Goal: Task Accomplishment & Management: Use online tool/utility

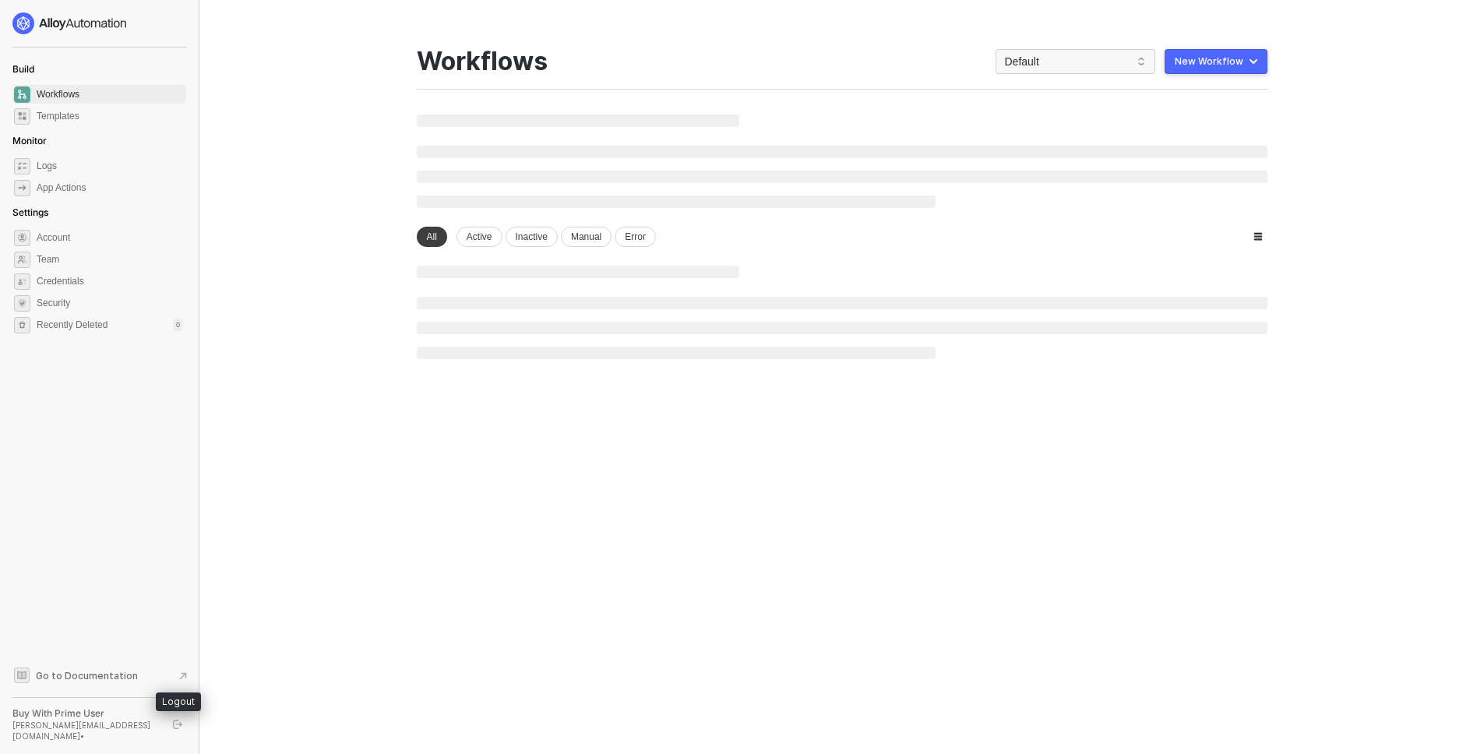
click at [184, 721] on button "button" at bounding box center [177, 724] width 19 height 19
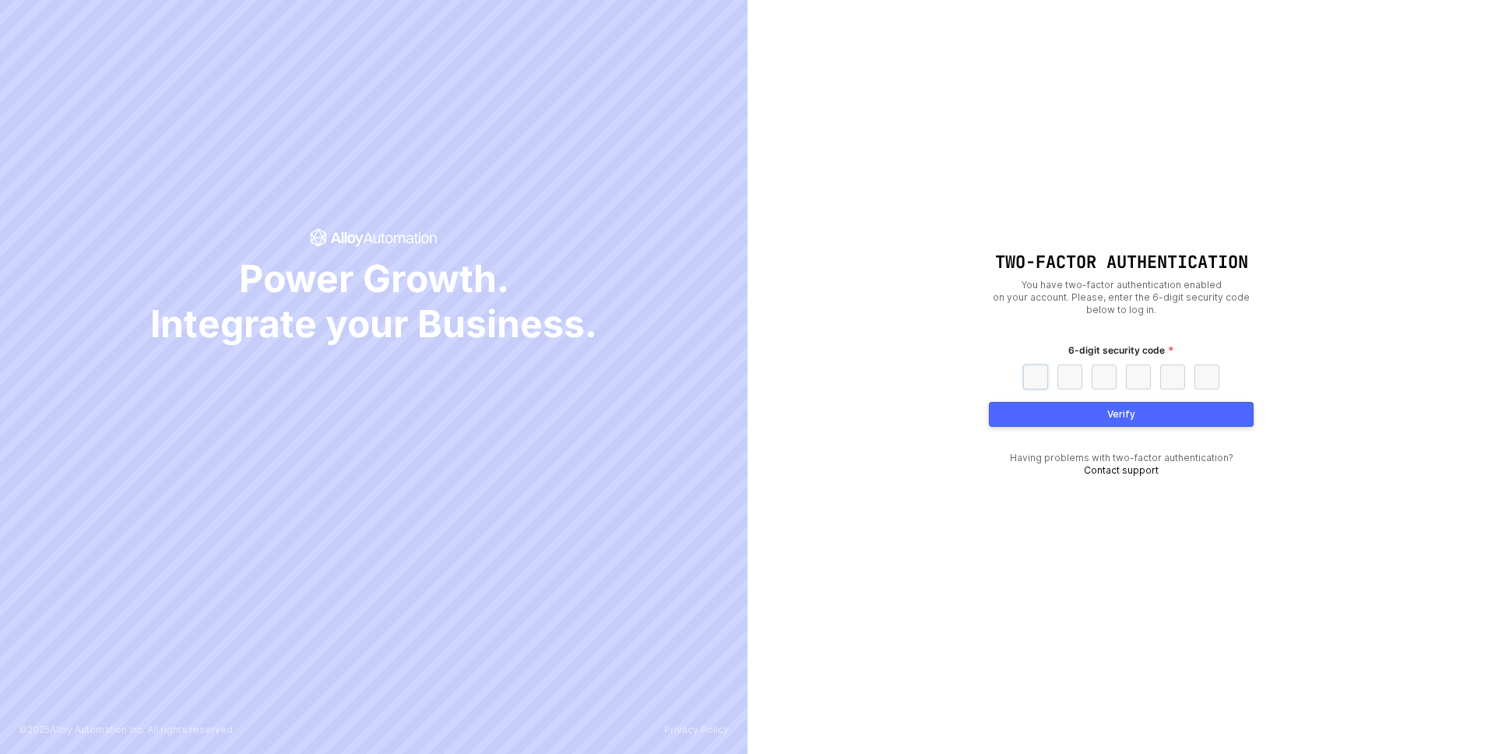
paste input "9"
type input "9"
type input "5"
type input "1"
type input "4"
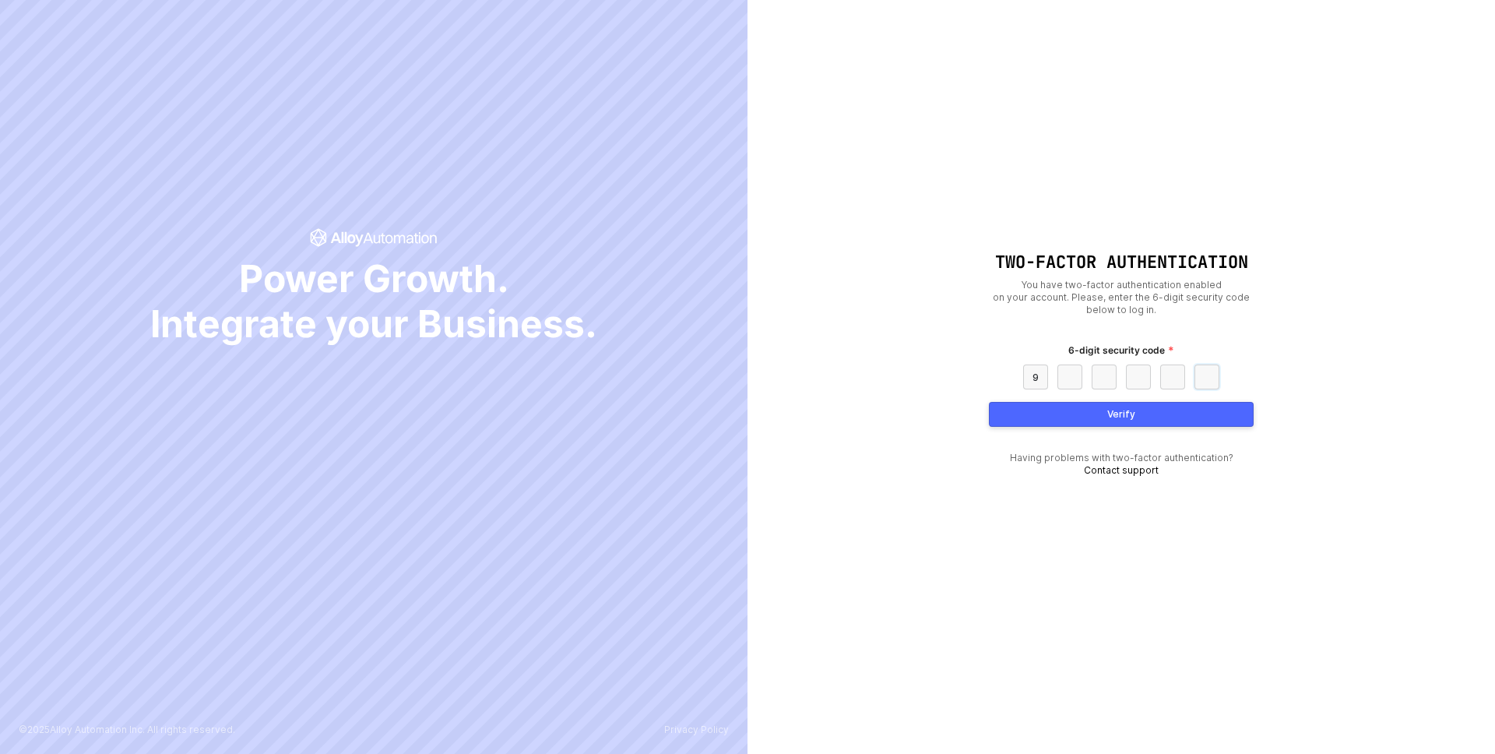
type input "3"
type input "1"
click at [1057, 421] on button "Verify" at bounding box center [1121, 414] width 265 height 25
